Goal: Navigation & Orientation: Find specific page/section

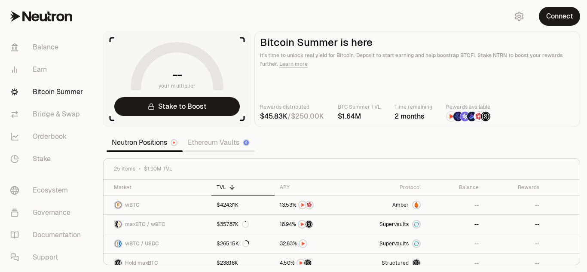
click at [456, 140] on section "-- your multiplier Stake to Boost Bitcoin Summer is here It's time to unlock re…" at bounding box center [341, 136] width 490 height 272
click at [209, 140] on link "Ethereum Vaults" at bounding box center [219, 142] width 72 height 17
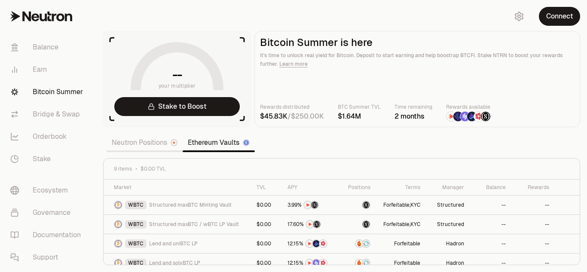
click at [159, 152] on div "Neutron Positions Ethereum Vaults" at bounding box center [180, 142] width 155 height 21
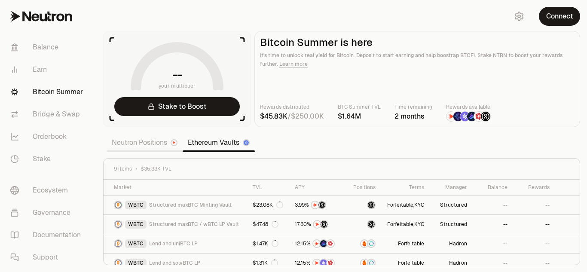
click at [146, 140] on link "Neutron Positions" at bounding box center [145, 142] width 76 height 17
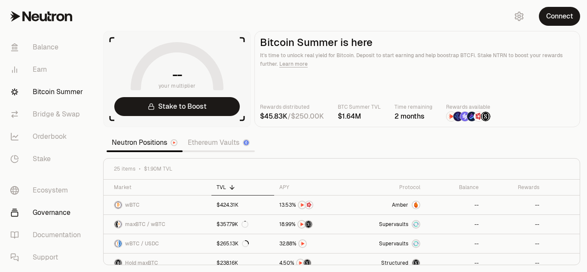
click at [59, 215] on link "Governance" at bounding box center [47, 212] width 89 height 22
